Goal: Submit feedback/report problem

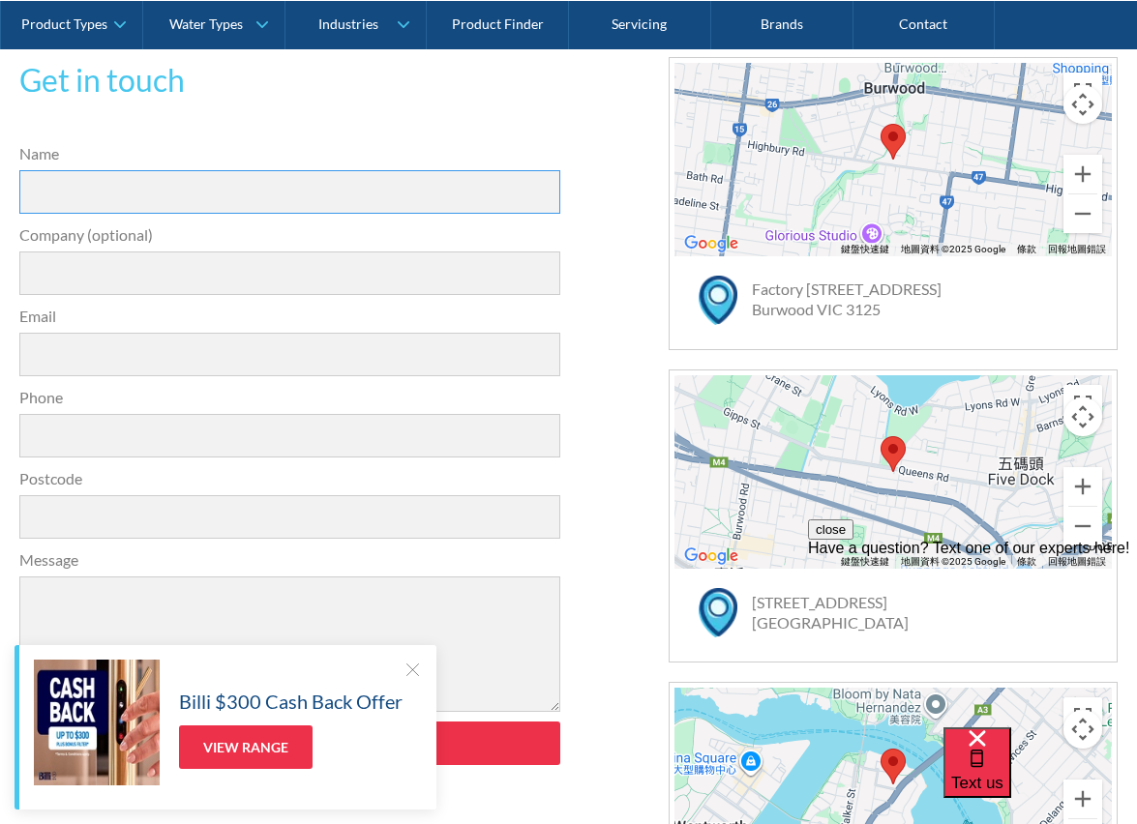
click at [175, 186] on input "Name" at bounding box center [289, 192] width 541 height 44
drag, startPoint x: 123, startPoint y: 190, endPoint x: 169, endPoint y: 167, distance: 51.5
click at [170, 178] on input "Peter Pangh" at bounding box center [289, 192] width 541 height 44
type input "Peter Pang"
click at [167, 323] on label "Email" at bounding box center [289, 316] width 541 height 23
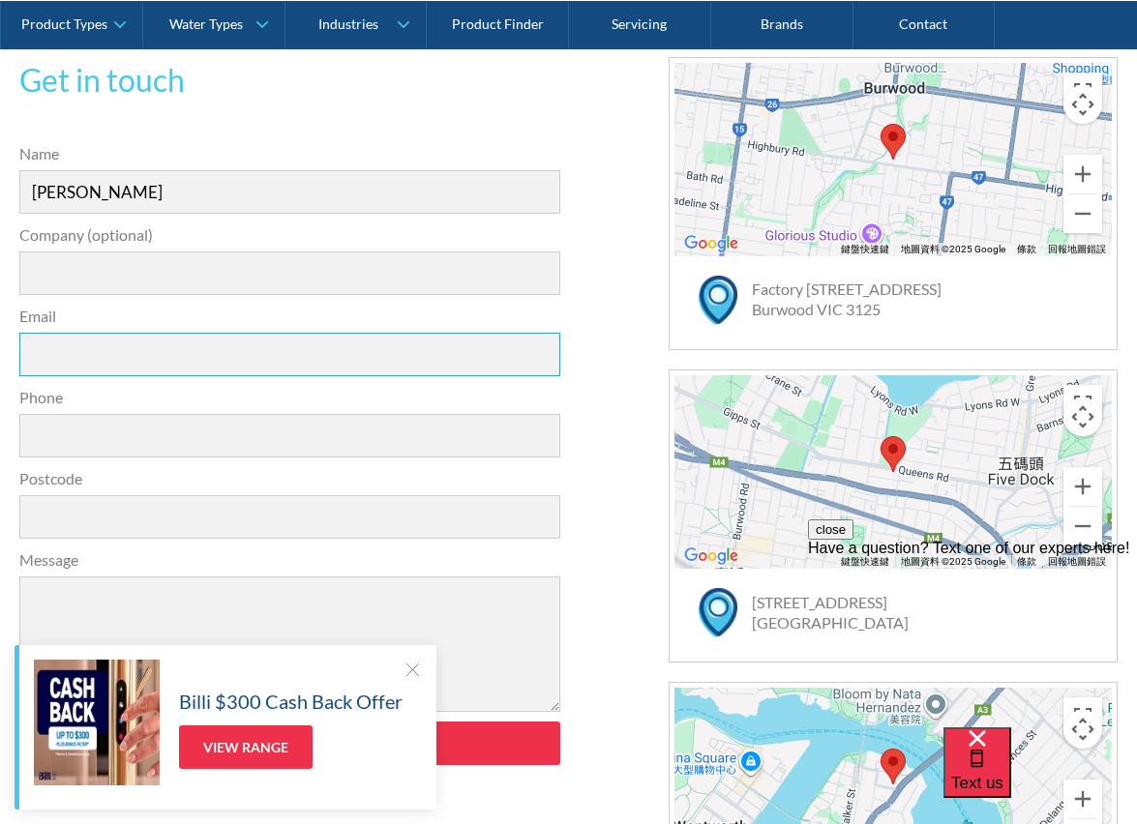
click at [167, 333] on input "Email" at bounding box center [289, 355] width 541 height 44
type input "ppcypang@gmail.com"
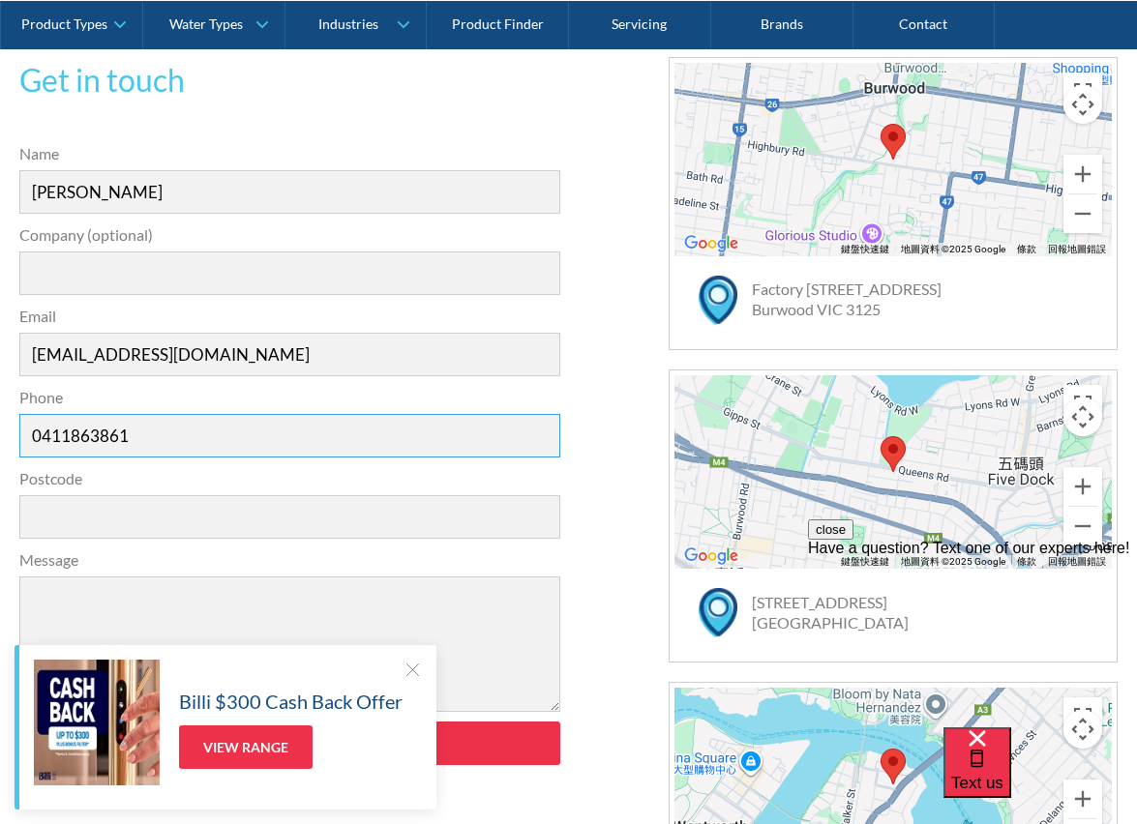
type input "0411863861"
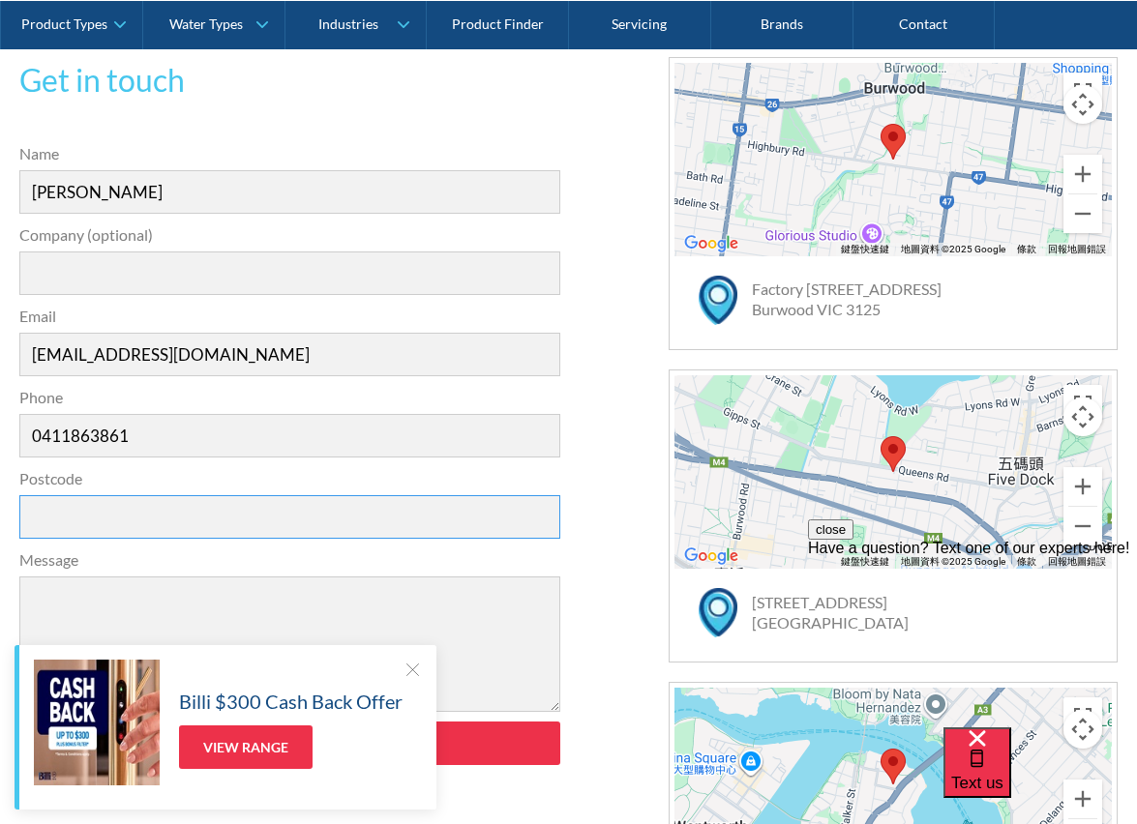
click at [69, 519] on input "Postcode" at bounding box center [289, 517] width 541 height 44
type input "2221"
click at [125, 598] on textarea "Message" at bounding box center [289, 644] width 541 height 135
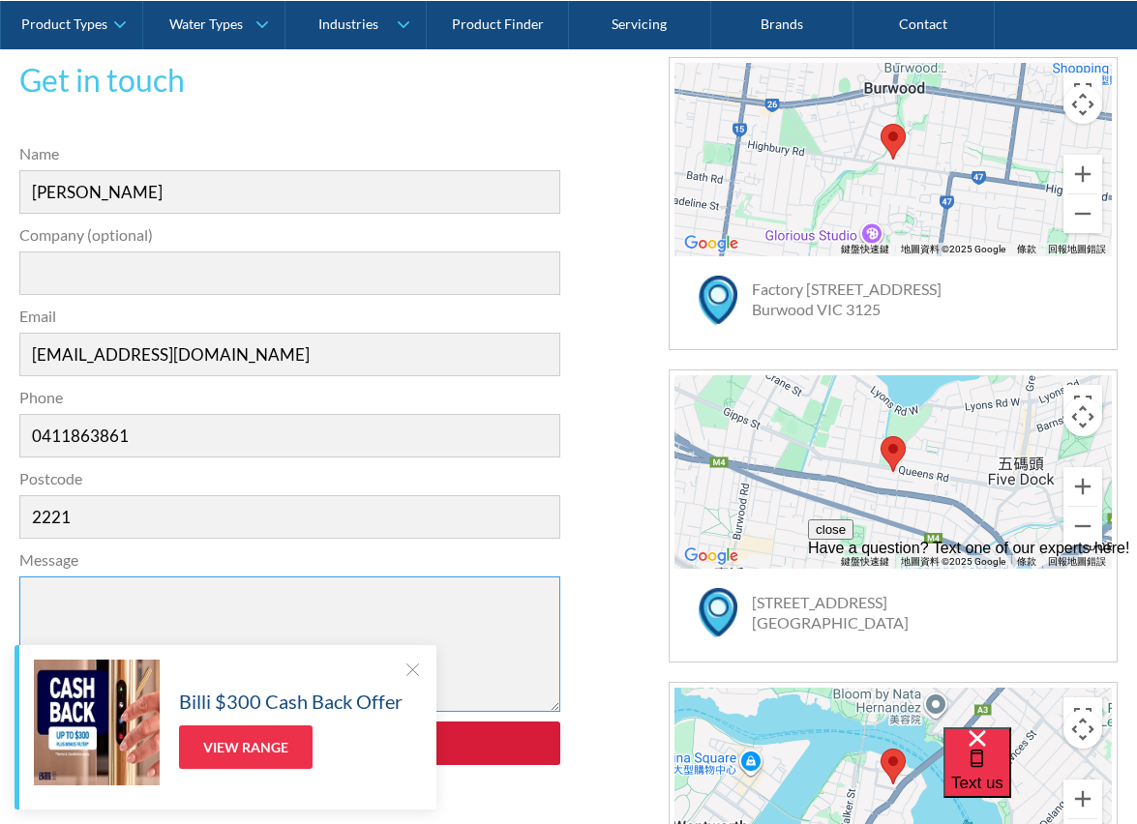
scroll to position [769, 0]
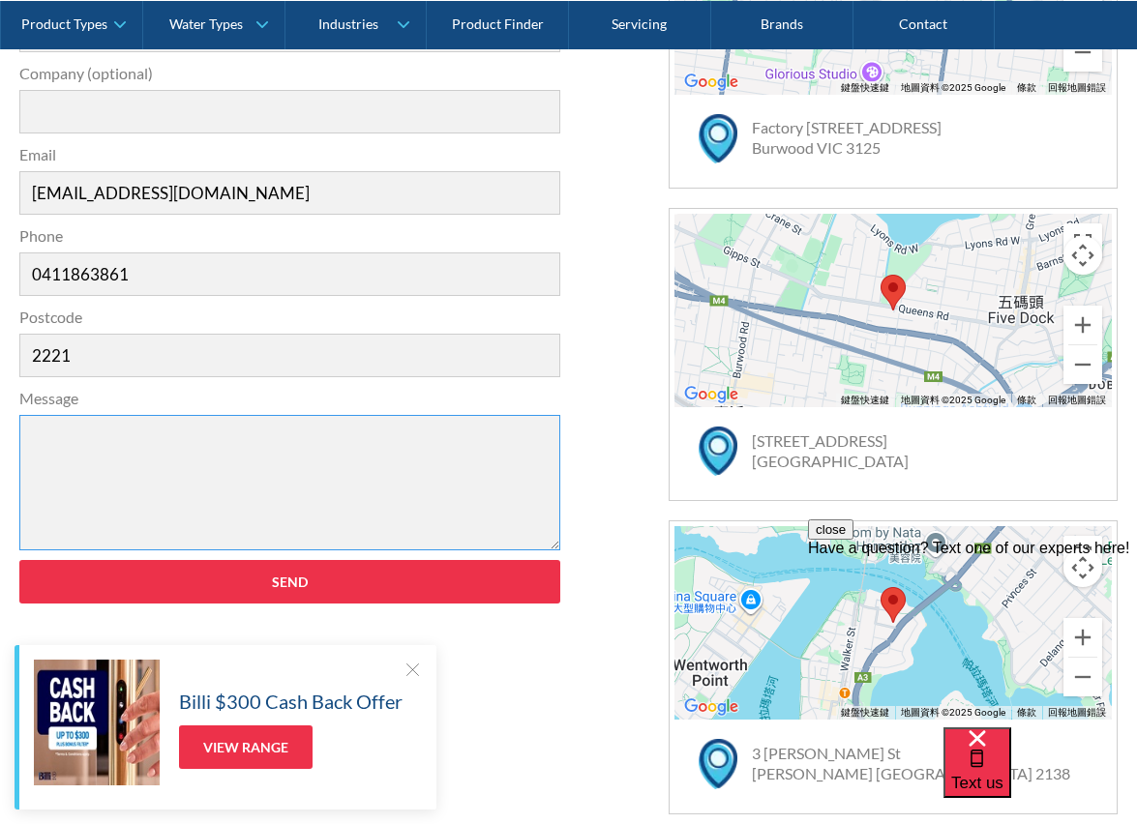
paste textarea "Hi, I have a problem with my Billi B-4000. The dispenser icons are both flashin…"
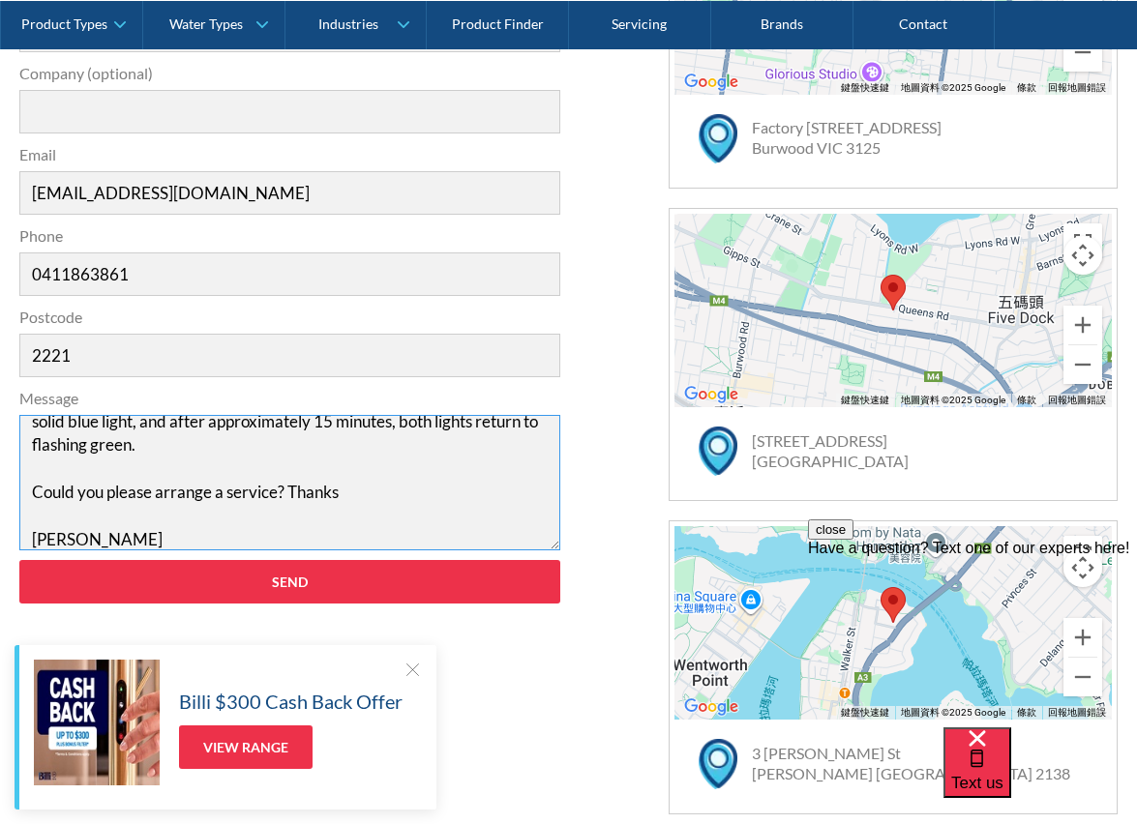
scroll to position [0, 0]
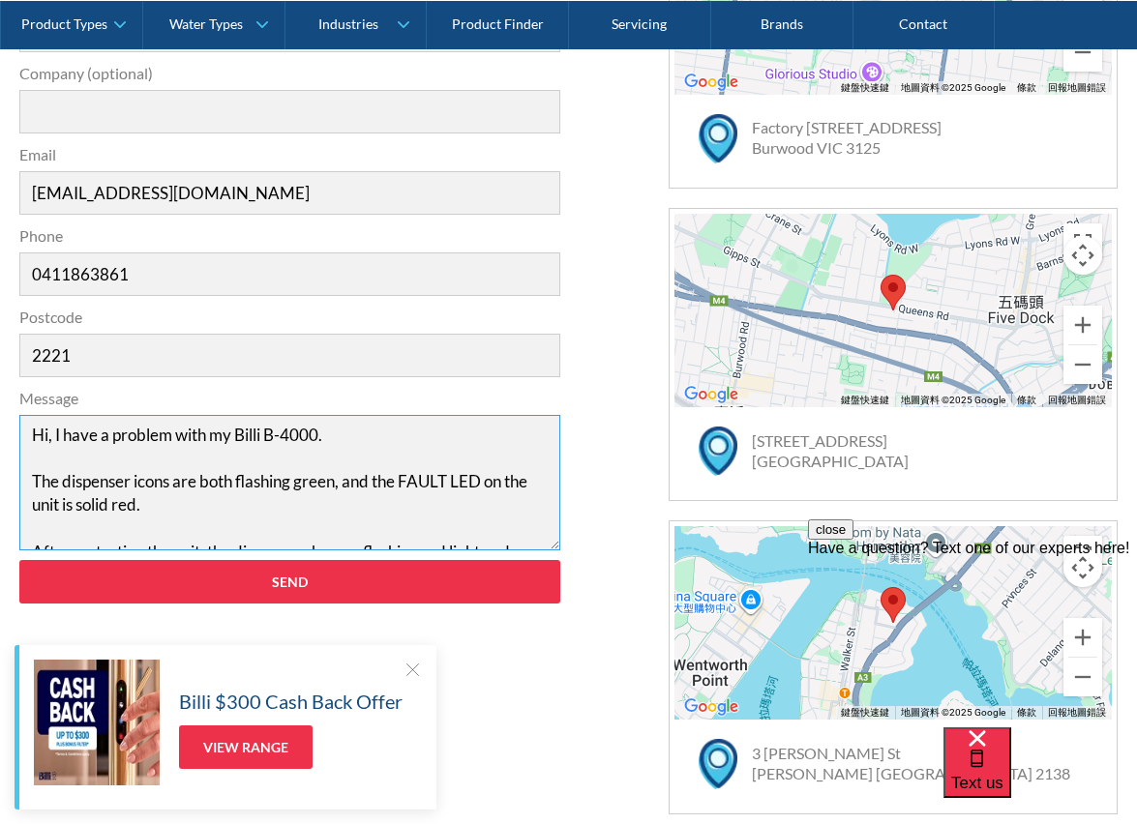
click at [406, 479] on textarea "Hi, I have a problem with my Billi B-4000. The dispenser icons are both flashin…" at bounding box center [289, 482] width 541 height 135
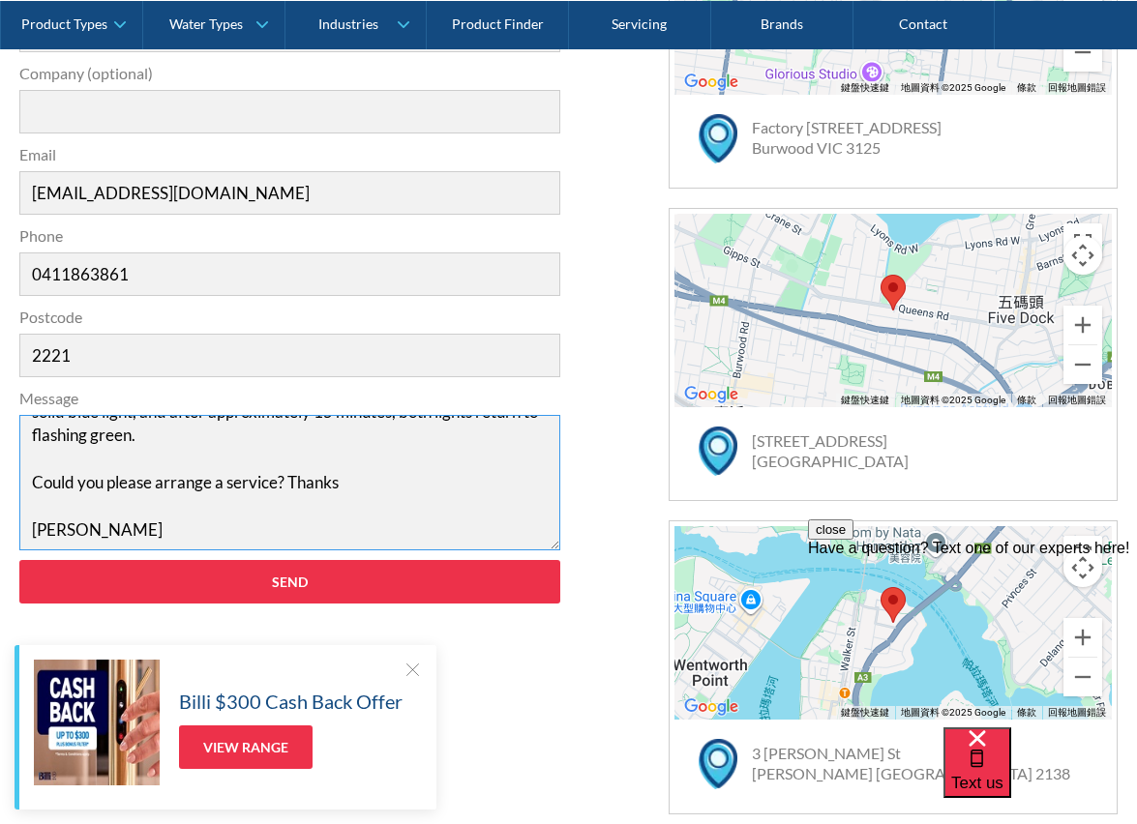
scroll to position [782, 0]
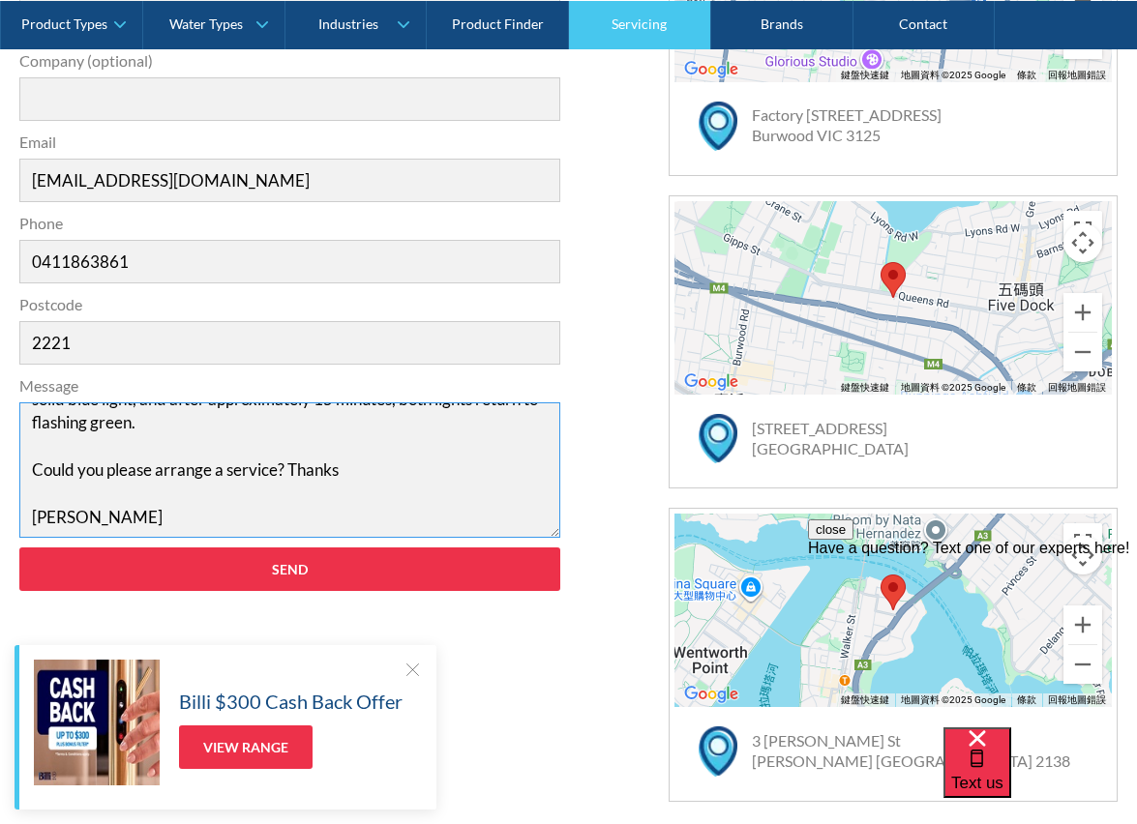
type textarea "Hi, I have a problem with my Billi B-4000. The dispenser icons are both flashin…"
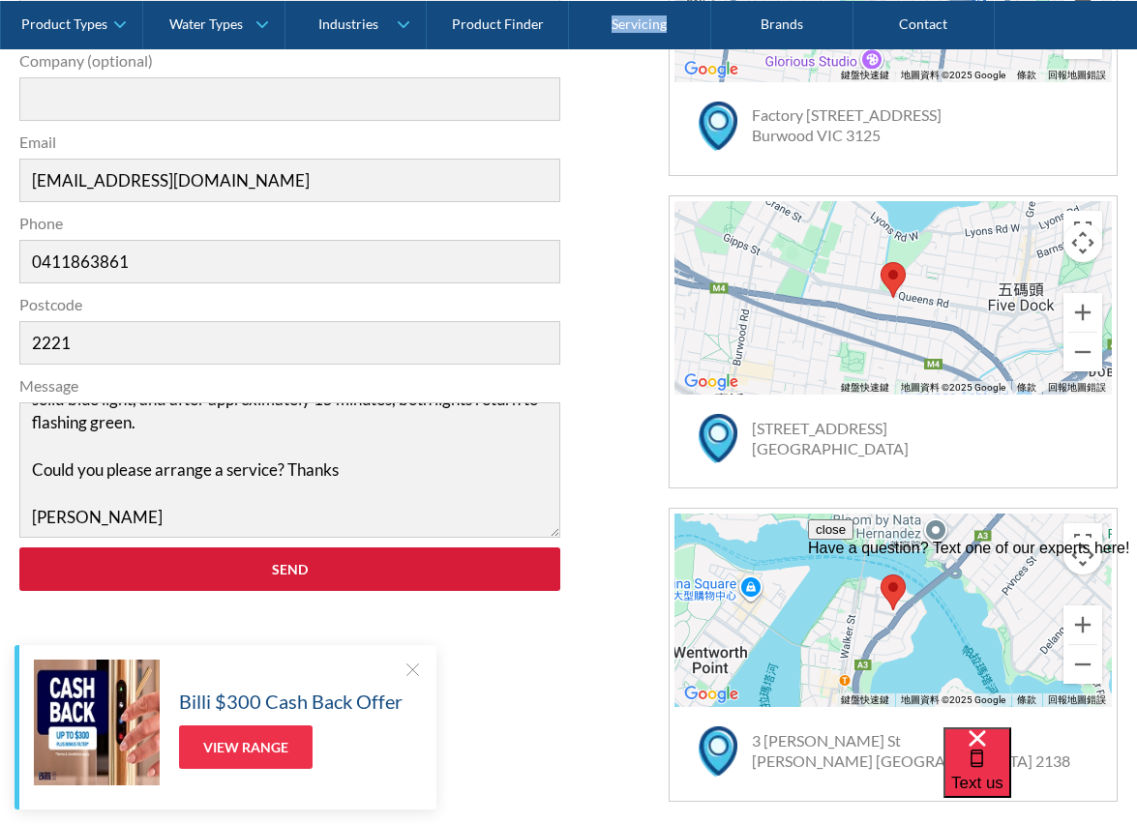
click at [273, 563] on input "Send" at bounding box center [289, 570] width 541 height 44
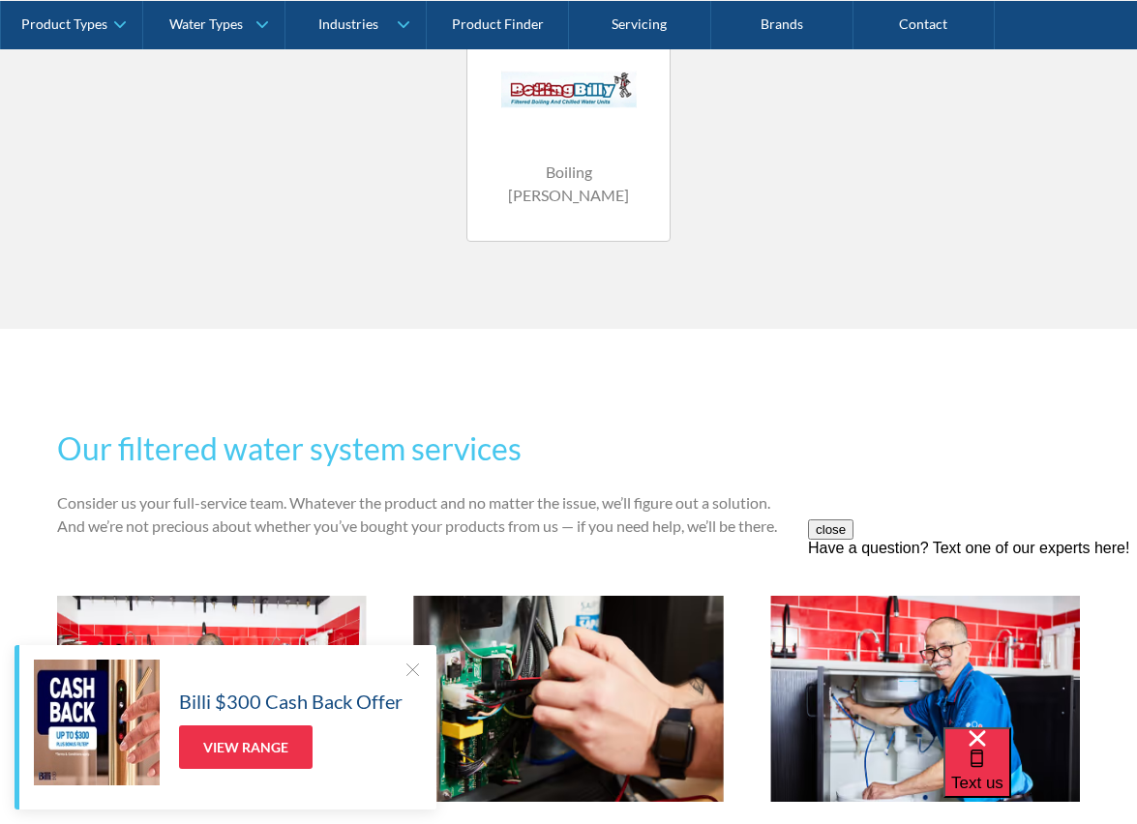
scroll to position [1182, 0]
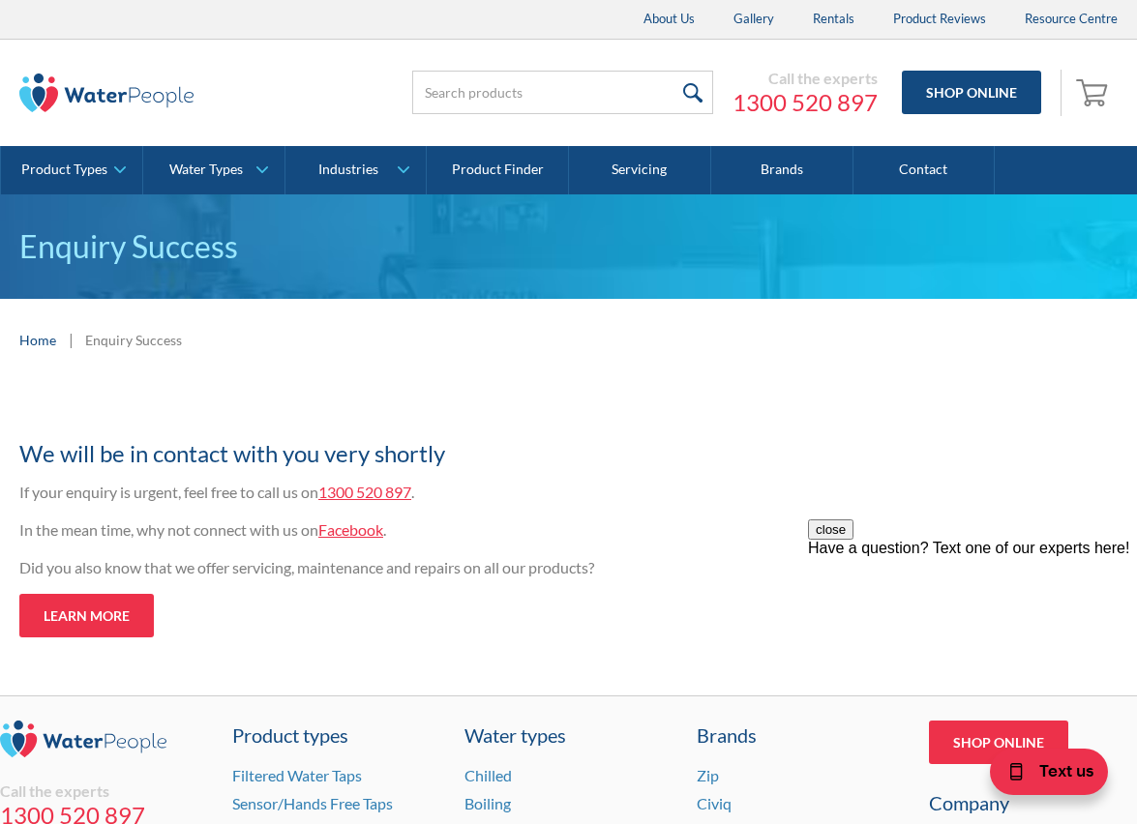
scroll to position [25, 0]
